Goal: Transaction & Acquisition: Purchase product/service

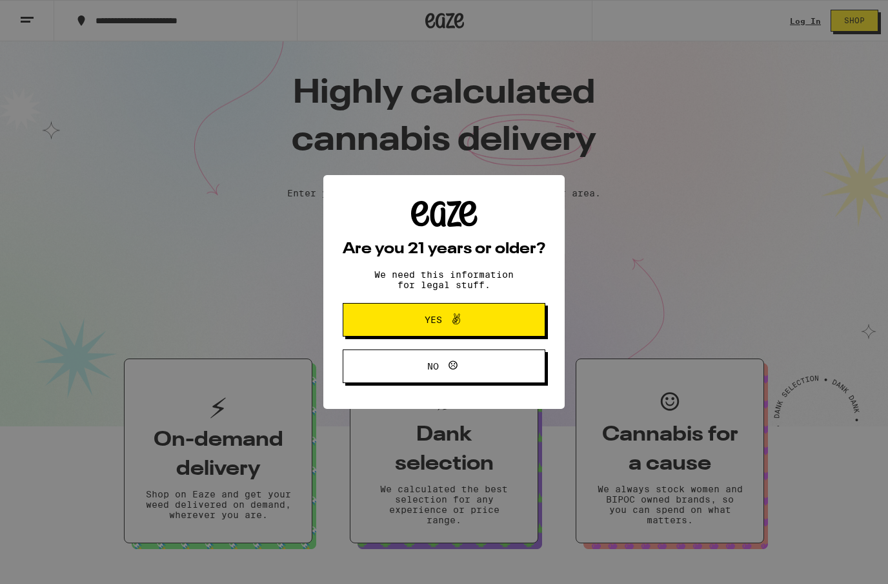
click at [489, 328] on span "Yes" at bounding box center [444, 319] width 98 height 17
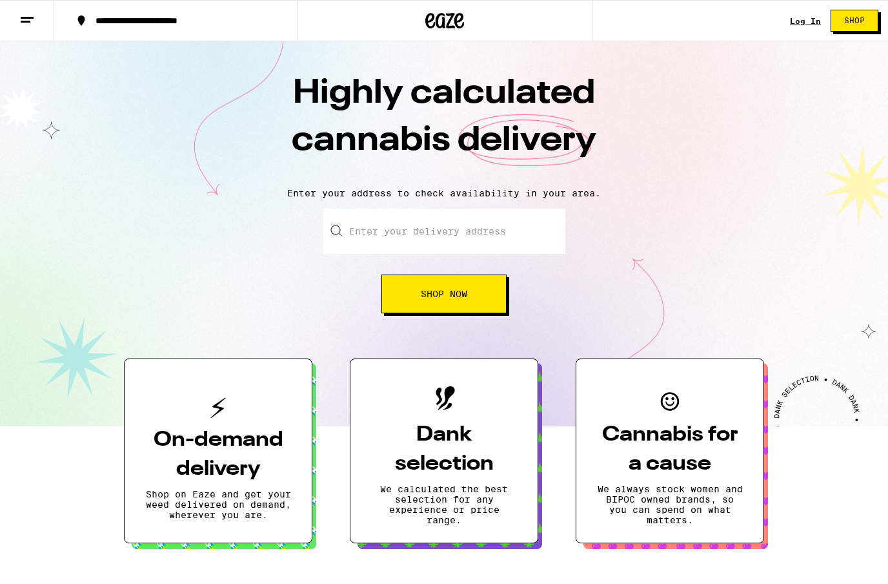
click at [479, 225] on input "Enter your delivery address" at bounding box center [444, 231] width 242 height 45
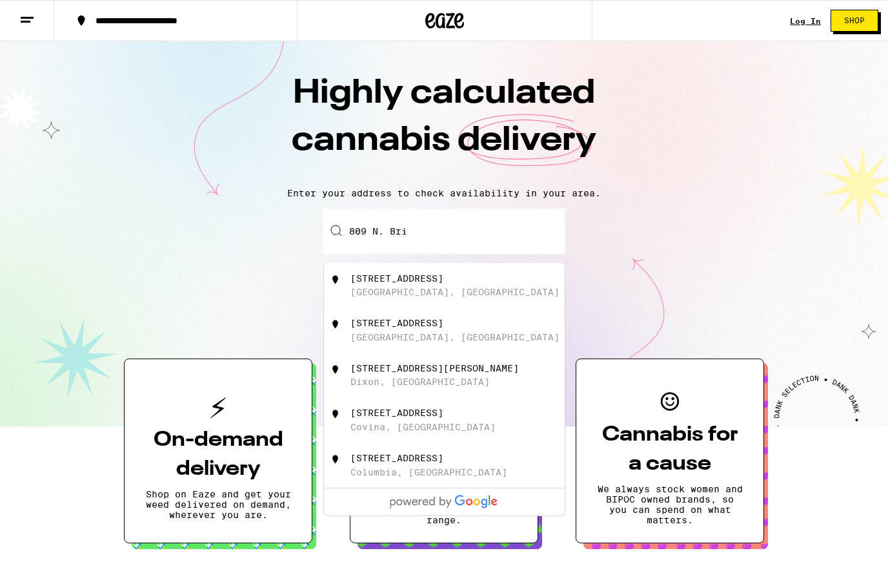
click at [443, 283] on div "[STREET_ADDRESS]" at bounding box center [397, 278] width 93 height 10
type input "[STREET_ADDRESS]"
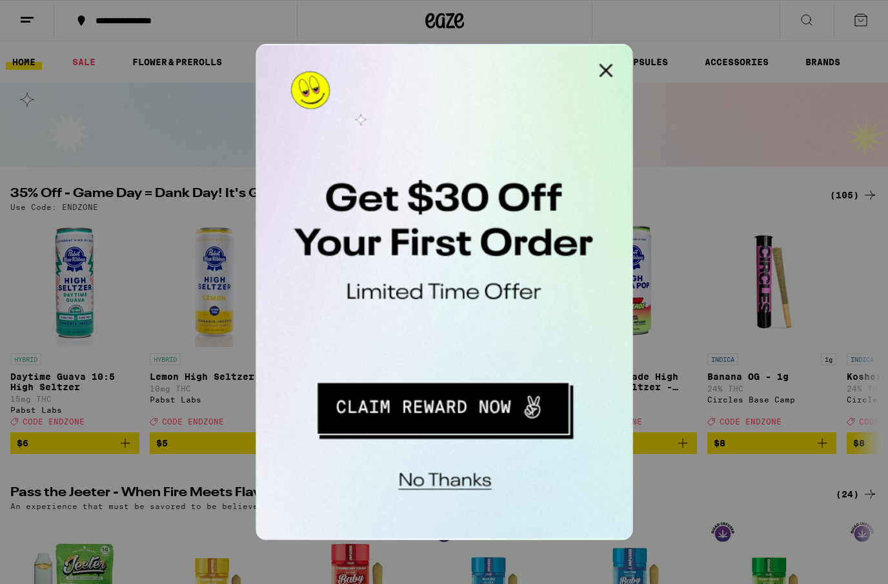
click at [423, 56] on button "Close Modal" at bounding box center [419, 57] width 26 height 26
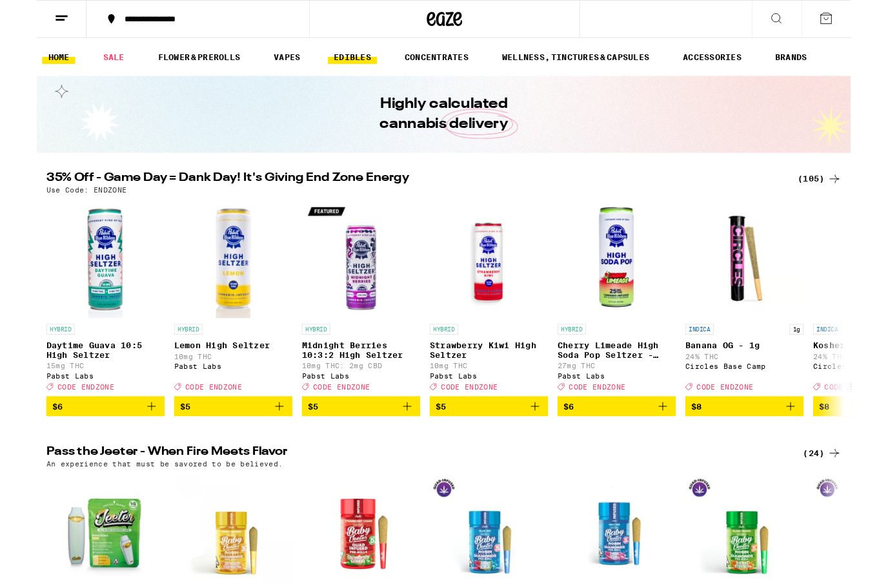
click at [347, 68] on link "EDIBLES" at bounding box center [345, 61] width 54 height 15
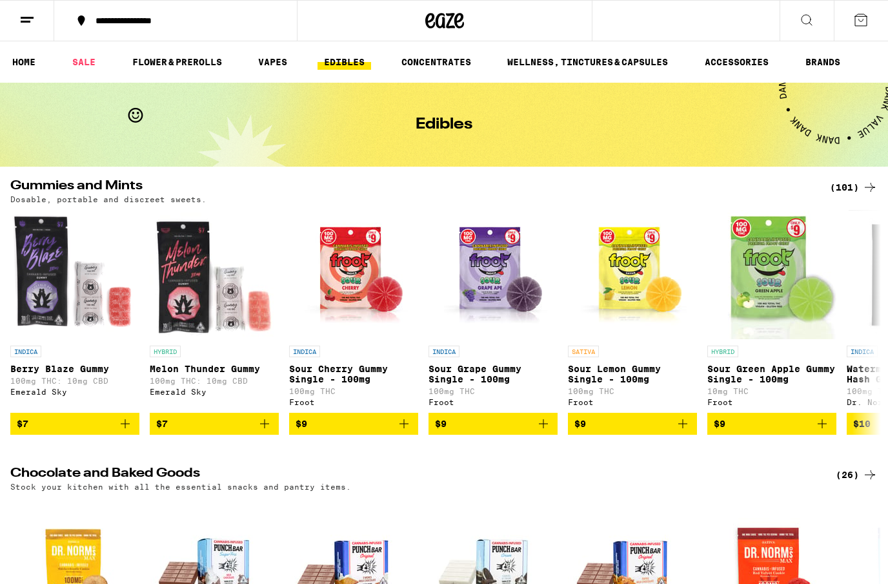
click at [811, 14] on icon at bounding box center [806, 19] width 15 height 15
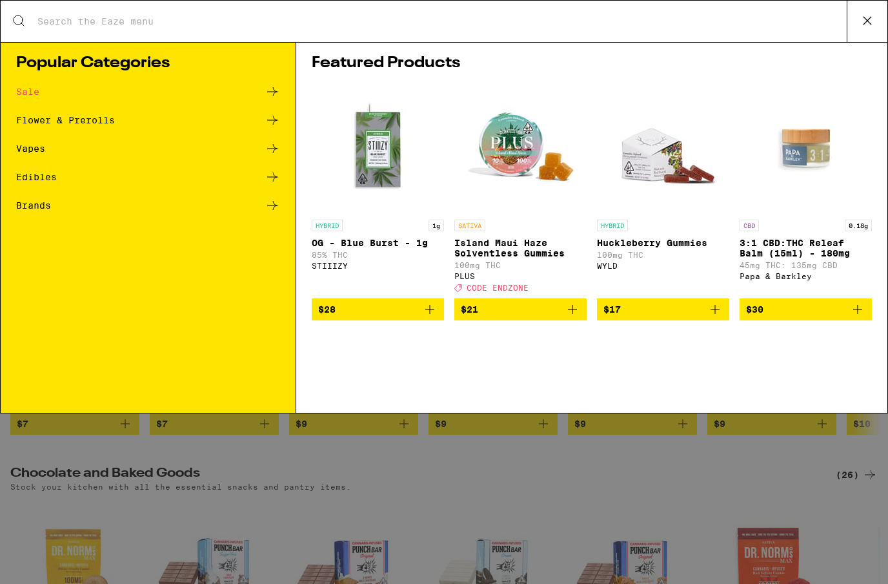
click at [34, 178] on div "Edibles" at bounding box center [36, 176] width 41 height 9
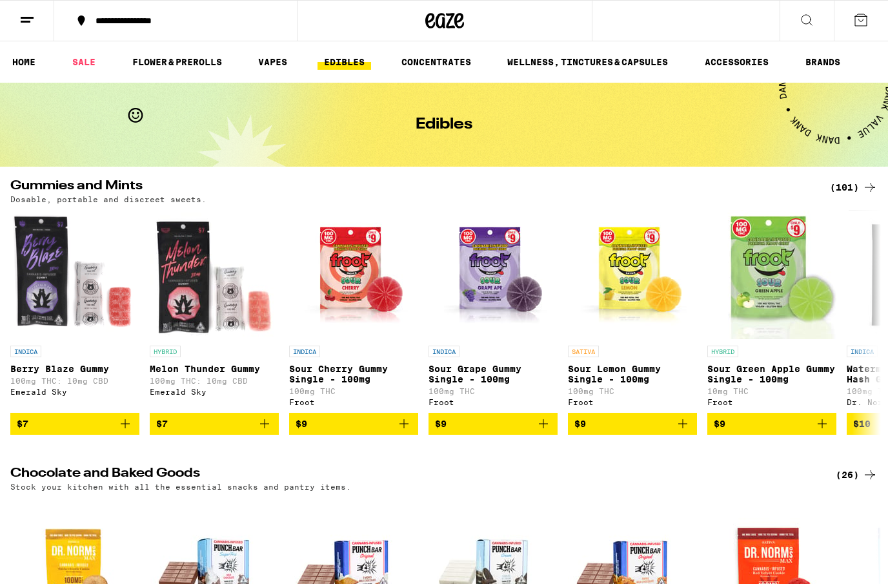
click at [804, 29] on button at bounding box center [807, 21] width 54 height 41
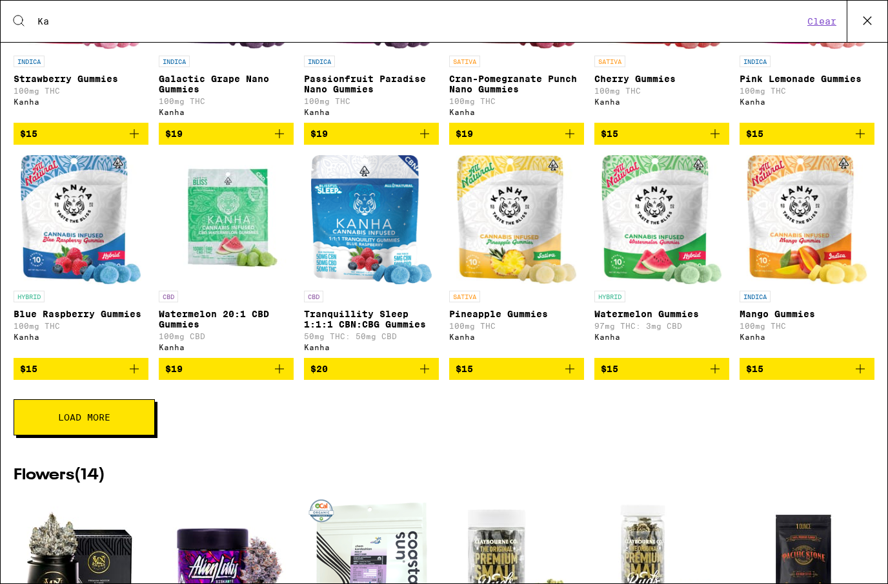
scroll to position [367, 0]
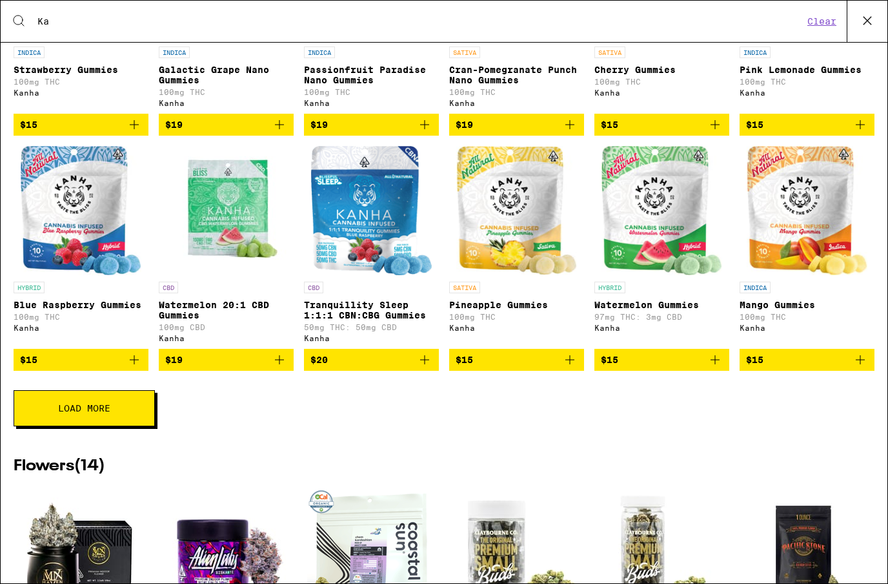
type input "Ka"
click at [57, 416] on button "Load More" at bounding box center [84, 408] width 141 height 36
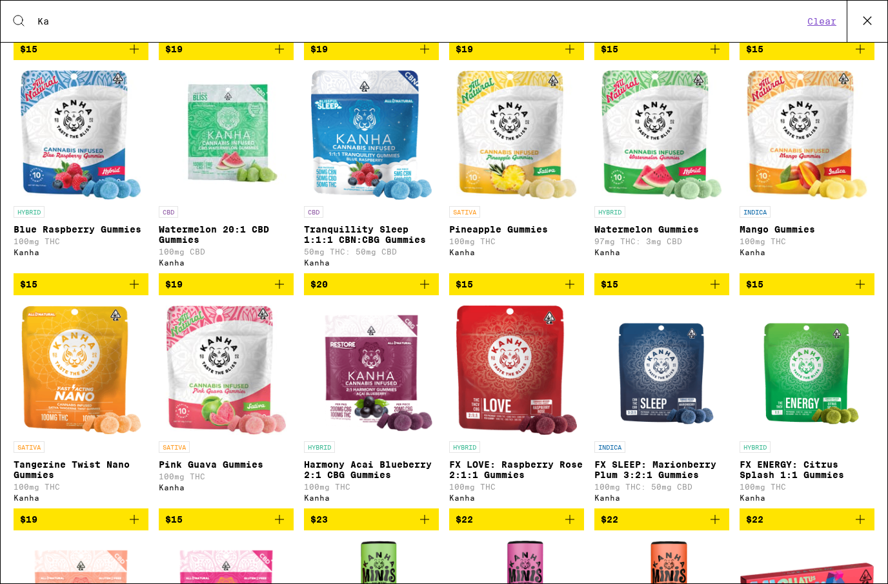
scroll to position [487, 0]
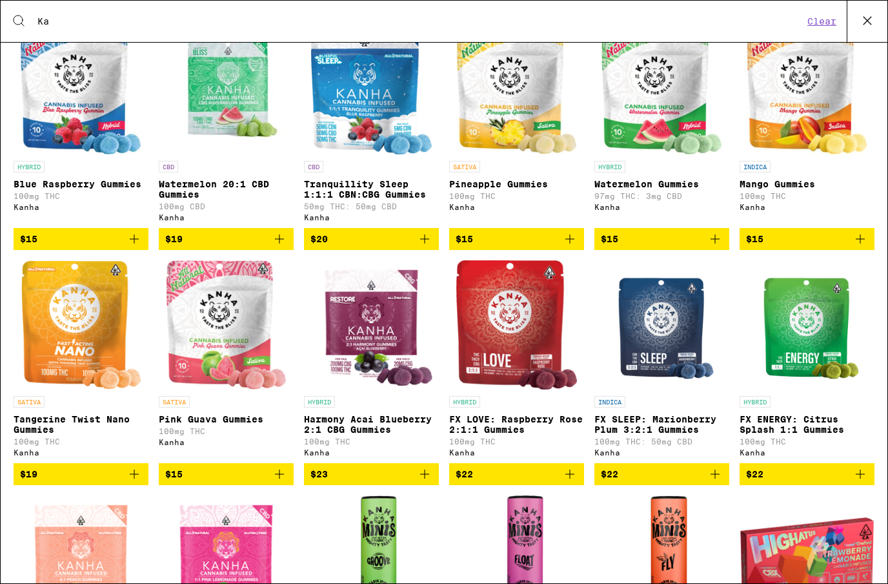
click at [520, 325] on img "Open page for FX LOVE: Raspberry Rose 2:1:1 Gummies from Kanha" at bounding box center [516, 324] width 121 height 129
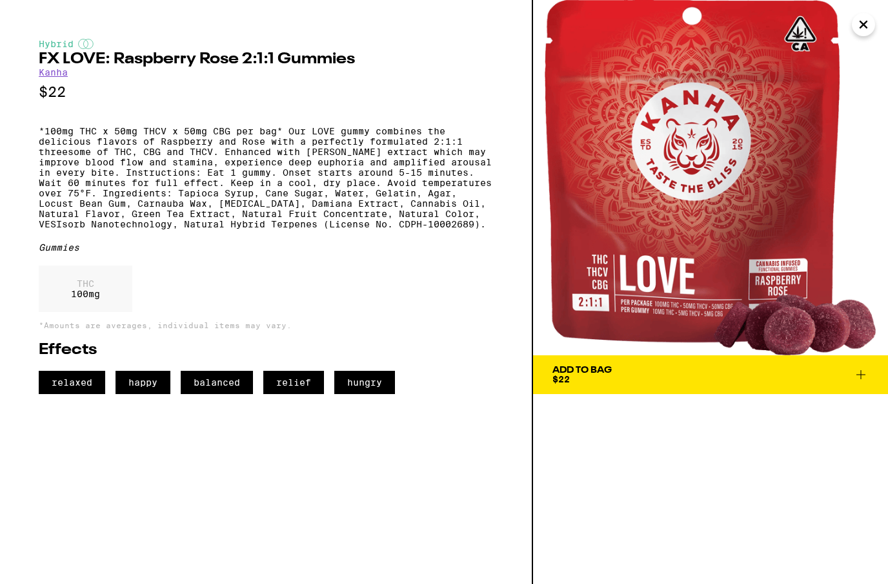
click at [849, 378] on span "Add To Bag $22" at bounding box center [711, 374] width 316 height 18
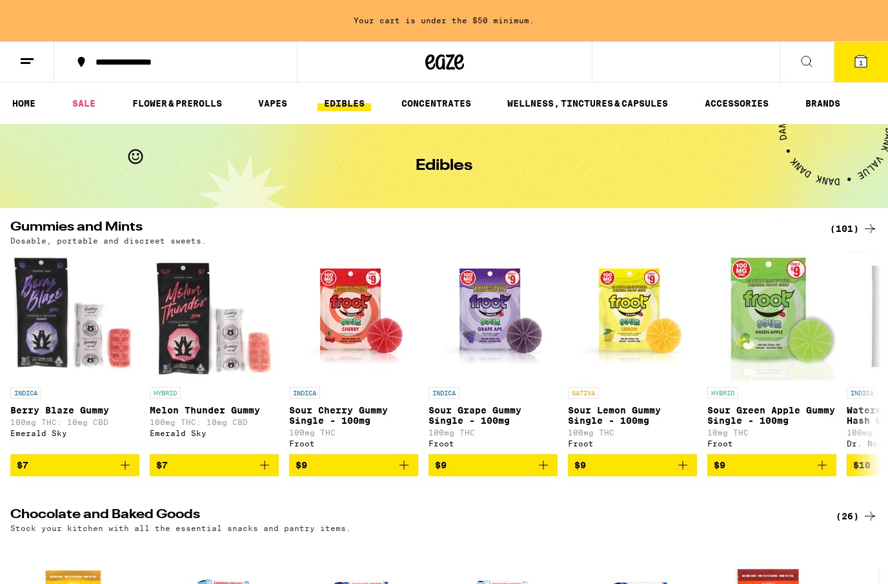
click at [864, 64] on icon at bounding box center [861, 62] width 12 height 12
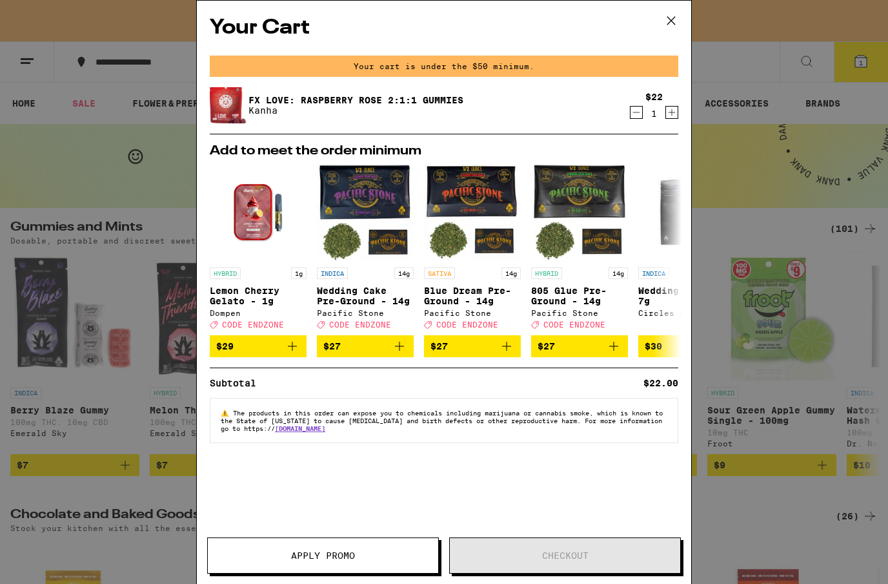
click at [672, 20] on icon at bounding box center [672, 21] width 8 height 8
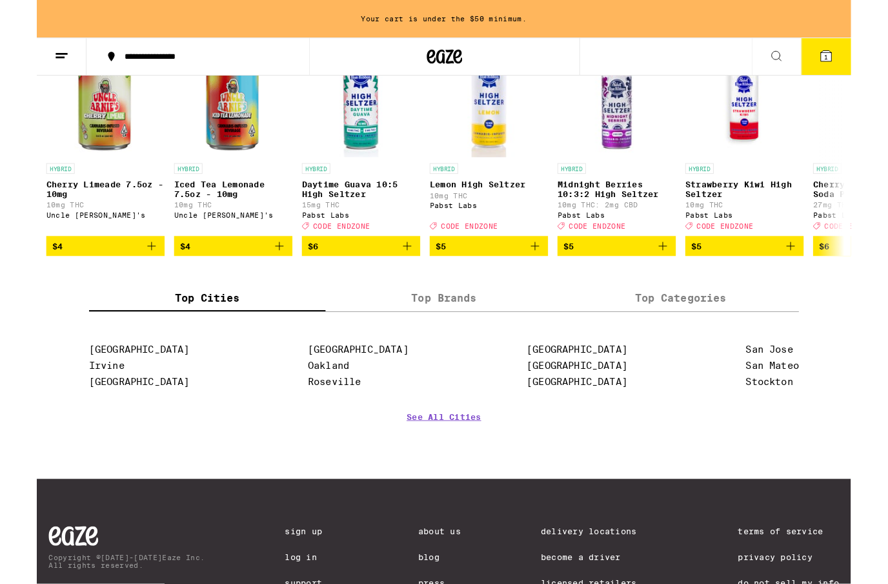
scroll to position [848, 0]
